Goal: Task Accomplishment & Management: Manage account settings

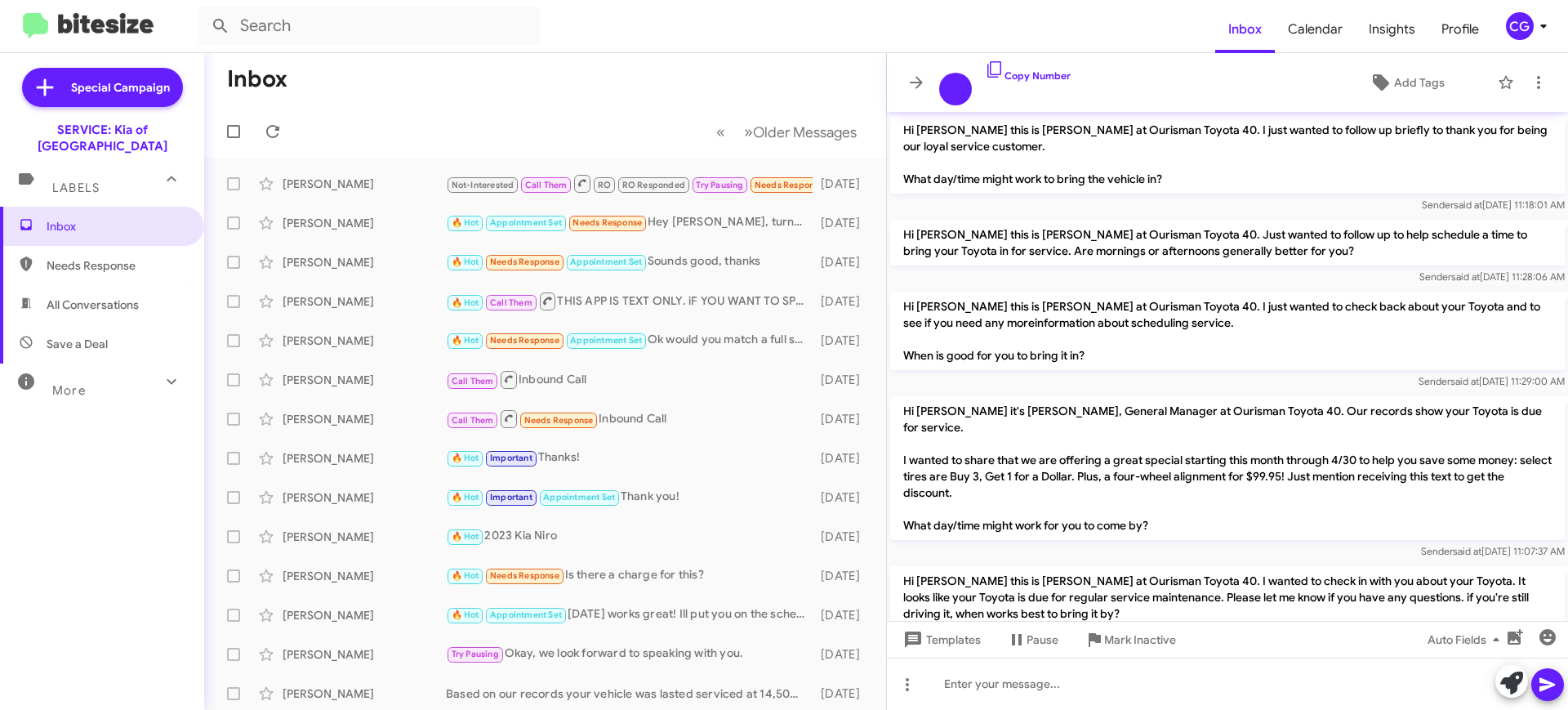
scroll to position [1156, 0]
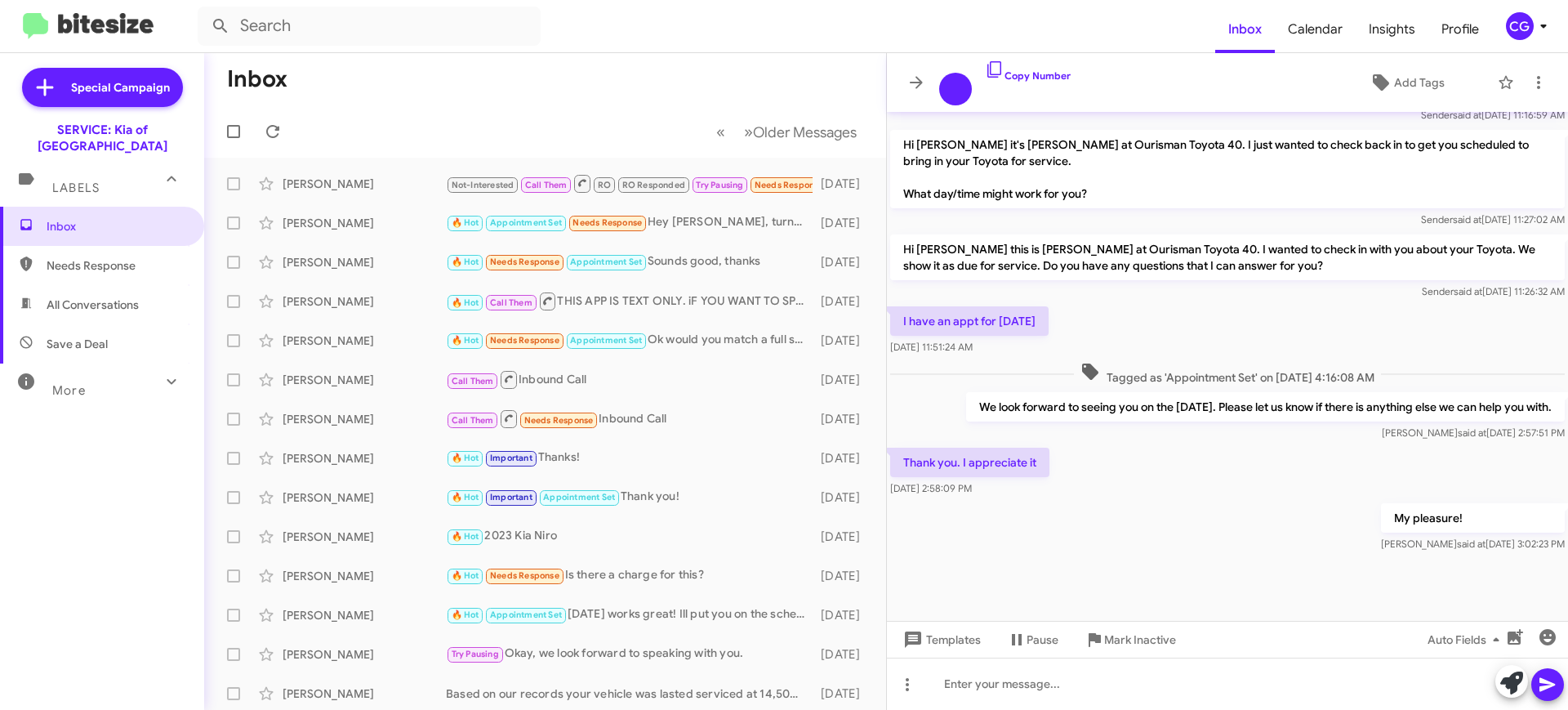
click at [1530, 18] on div "CG" at bounding box center [1520, 26] width 27 height 27
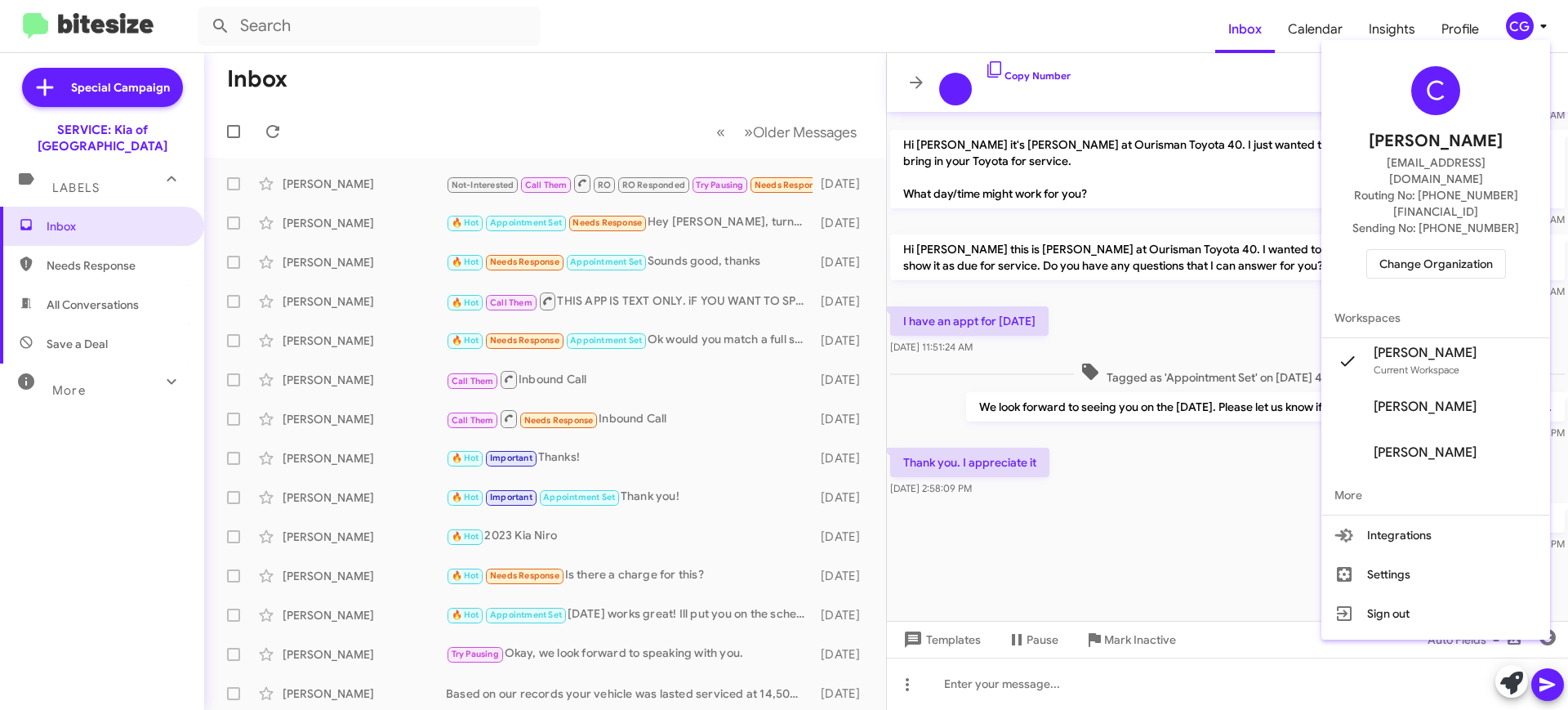
click at [1446, 250] on span "Change Organization" at bounding box center [1437, 264] width 113 height 27
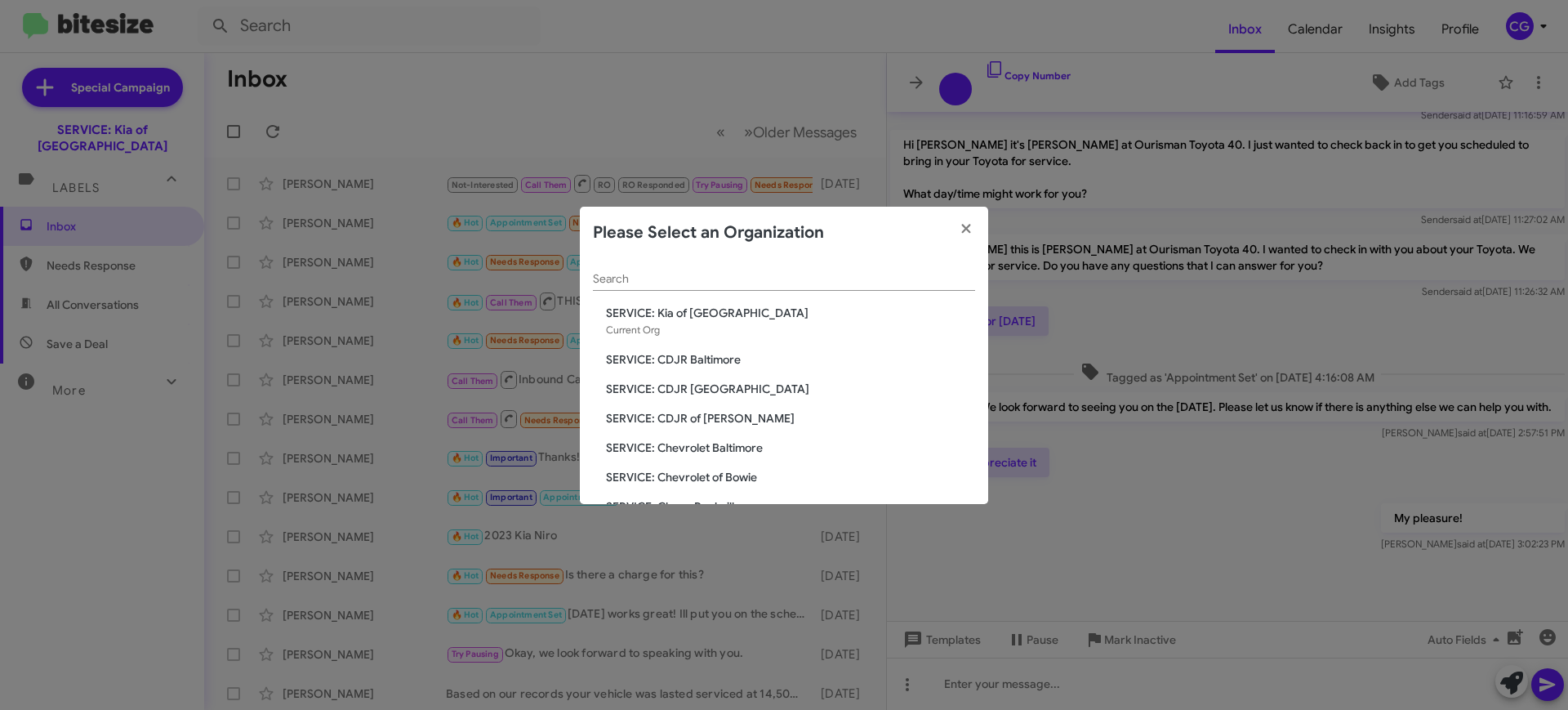
click at [712, 421] on span "SERVICE: CDJR of [PERSON_NAME]" at bounding box center [790, 419] width 369 height 16
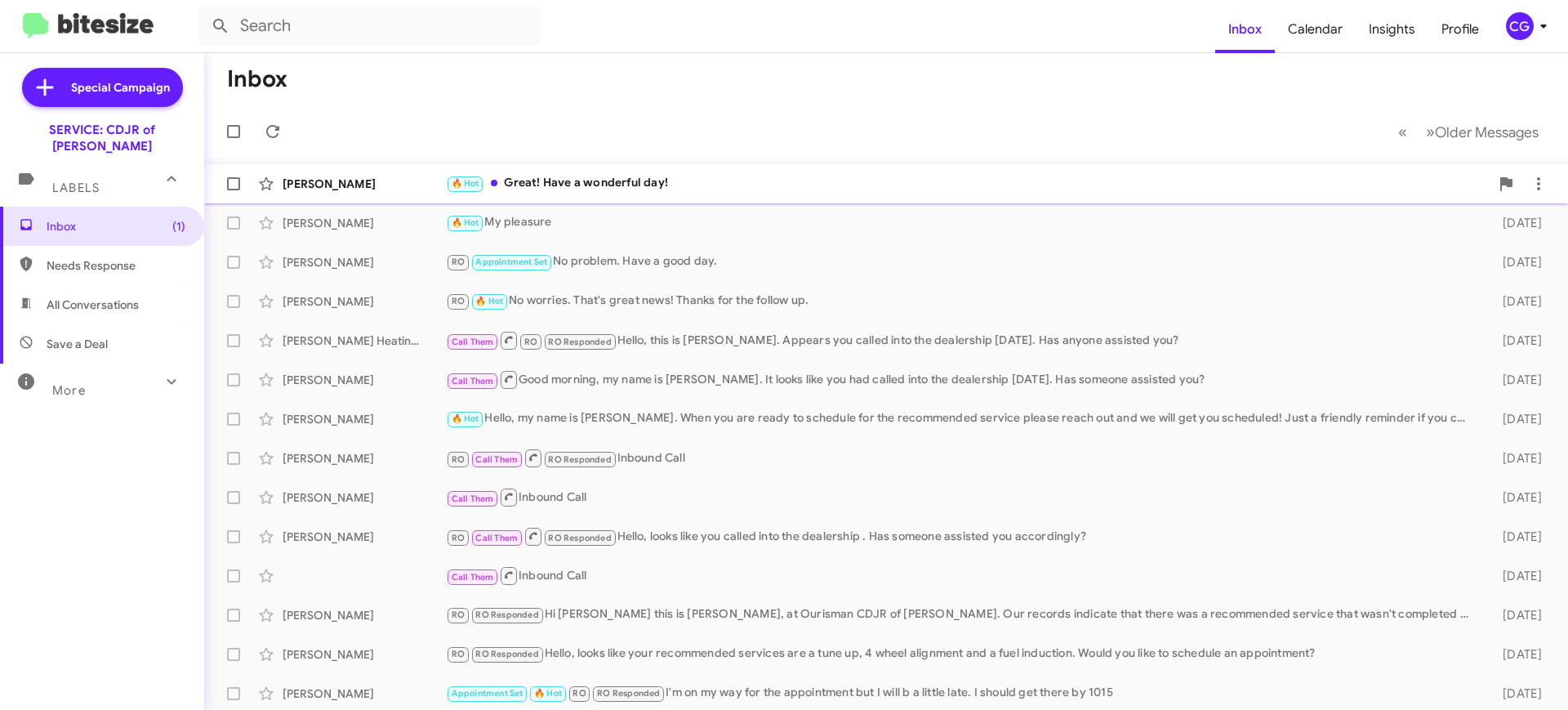
click at [629, 167] on span "Cassandra Barber 🔥 Hot Great! Have a wonderful day! 4 days ago Follow Up ?" at bounding box center [887, 183] width 1365 height 39
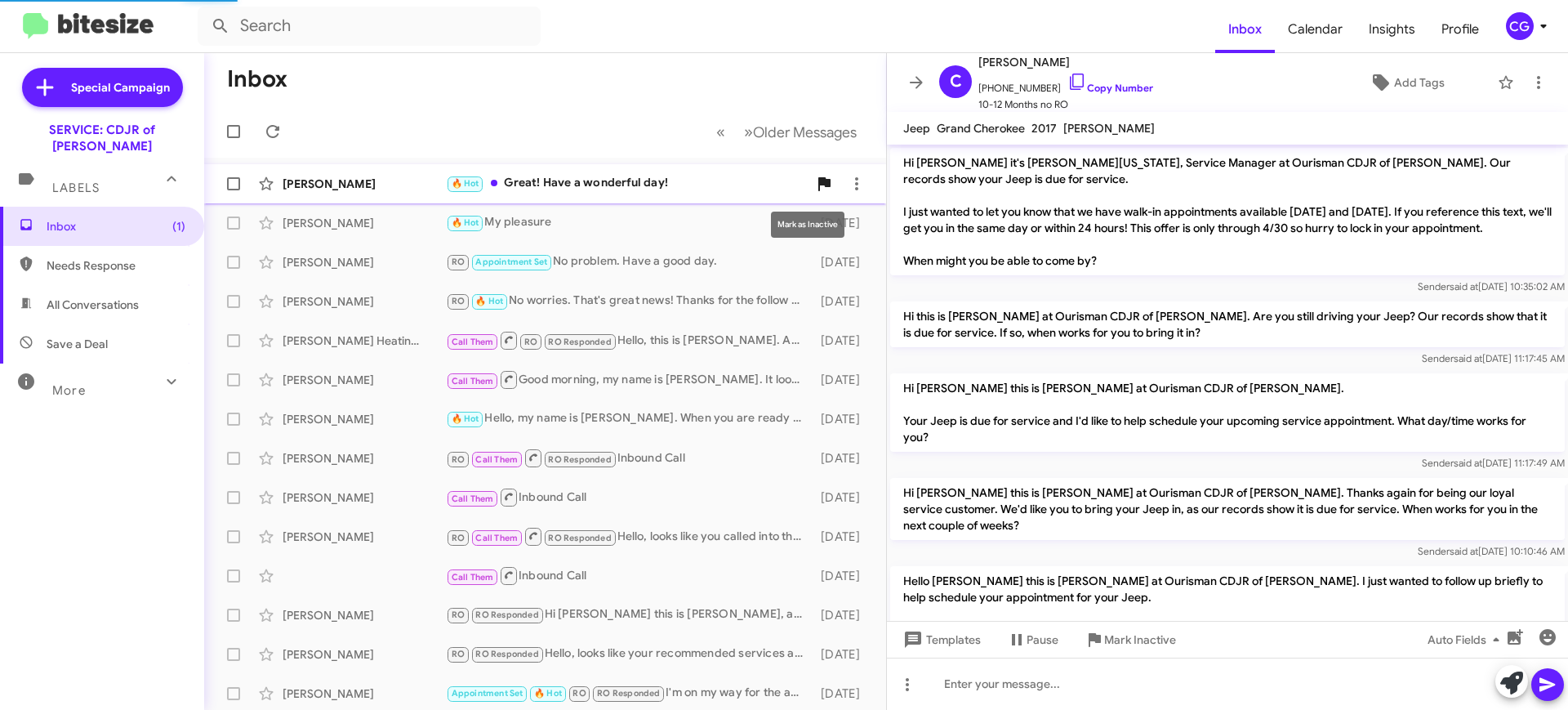
scroll to position [203, 0]
